Goal: Task Accomplishment & Management: Complete application form

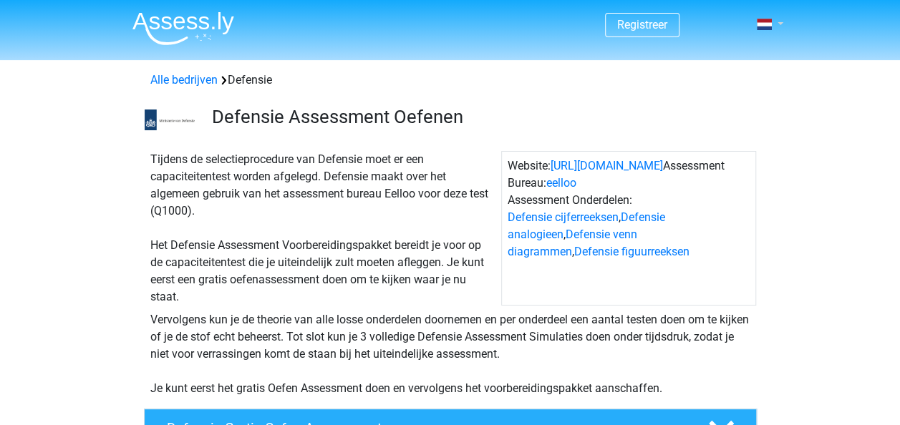
click at [779, 27] on link at bounding box center [765, 24] width 29 height 17
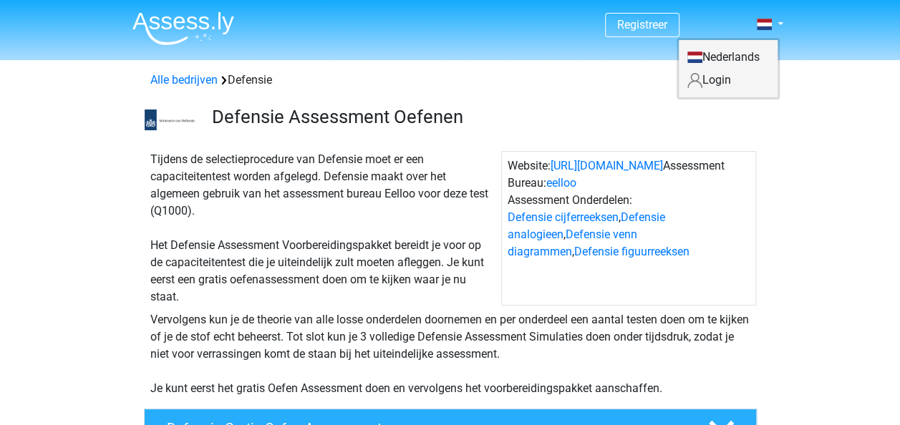
click at [722, 79] on link "Login" at bounding box center [728, 80] width 99 height 23
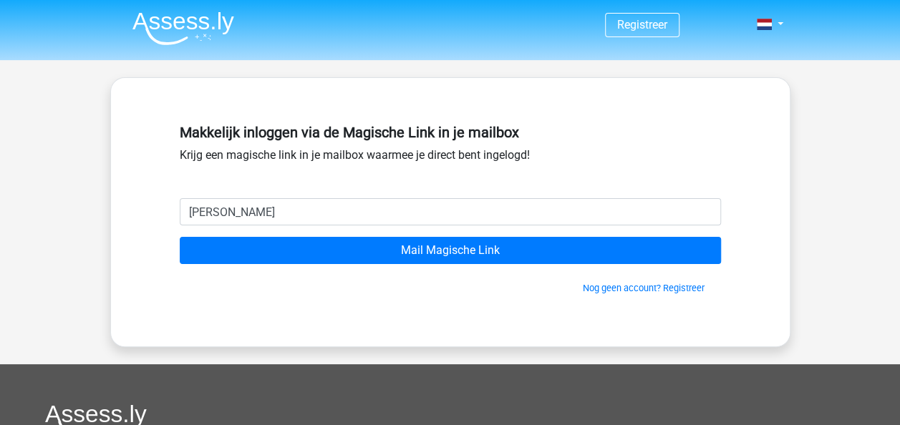
type input "cleo.lahaye@hotmail.com"
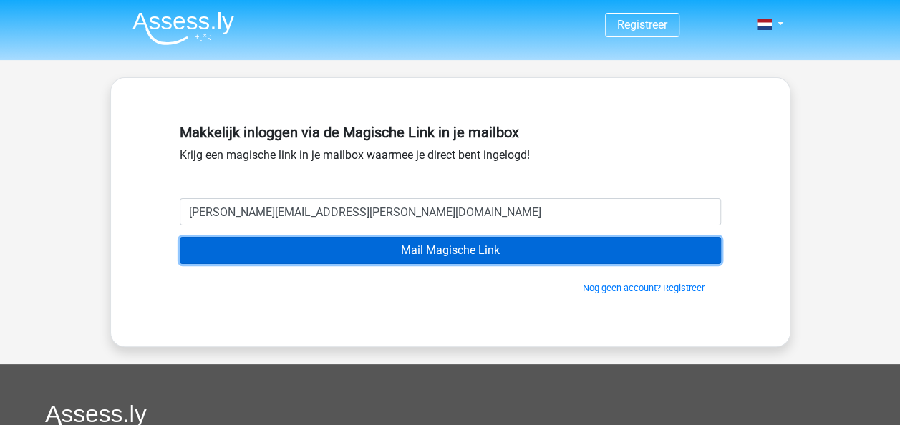
click at [410, 255] on input "Mail Magische Link" at bounding box center [450, 250] width 541 height 27
